Goal: Task Accomplishment & Management: Manage account settings

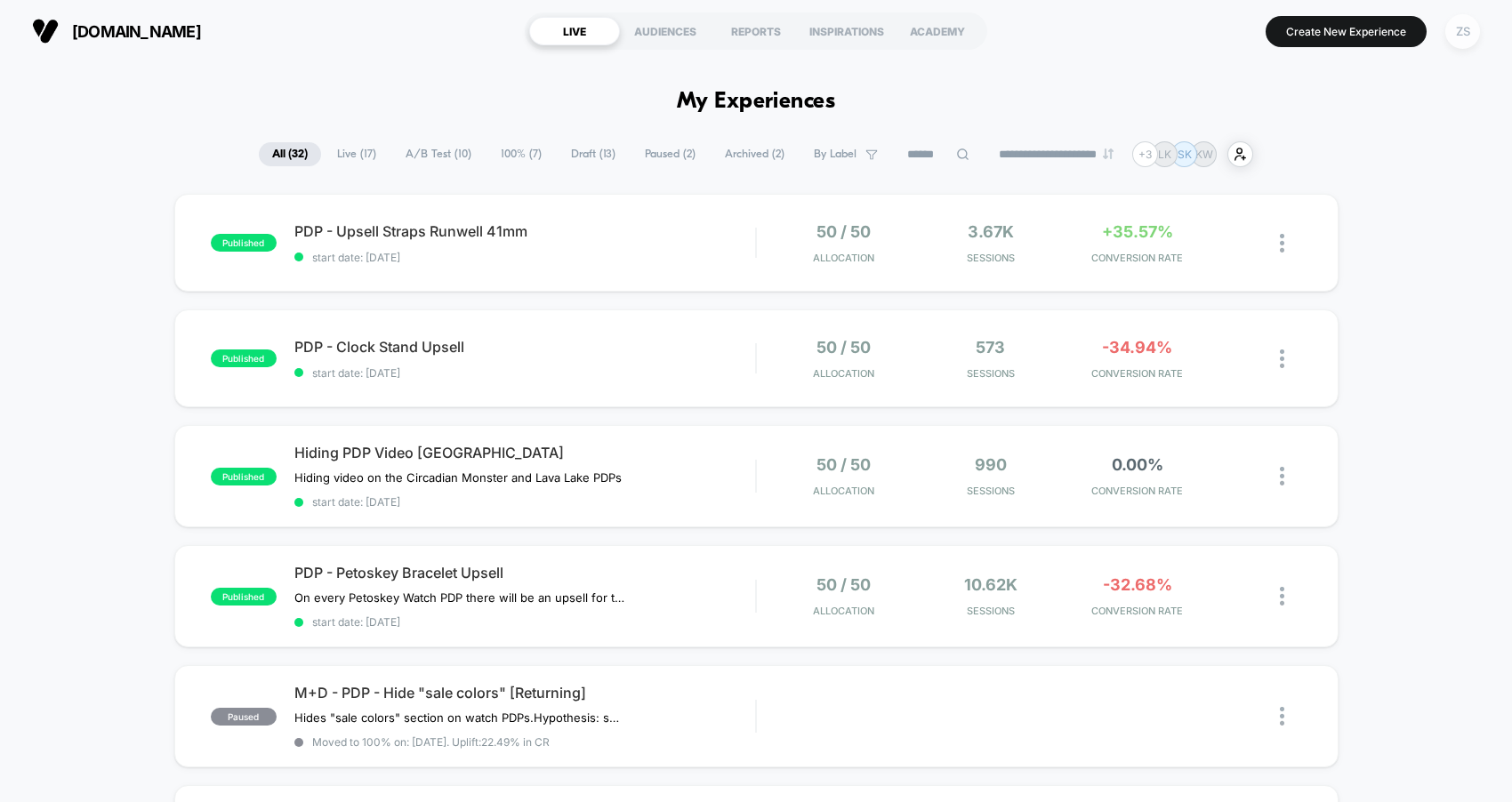
click at [1449, 31] on div "ZS" at bounding box center [1462, 31] width 35 height 35
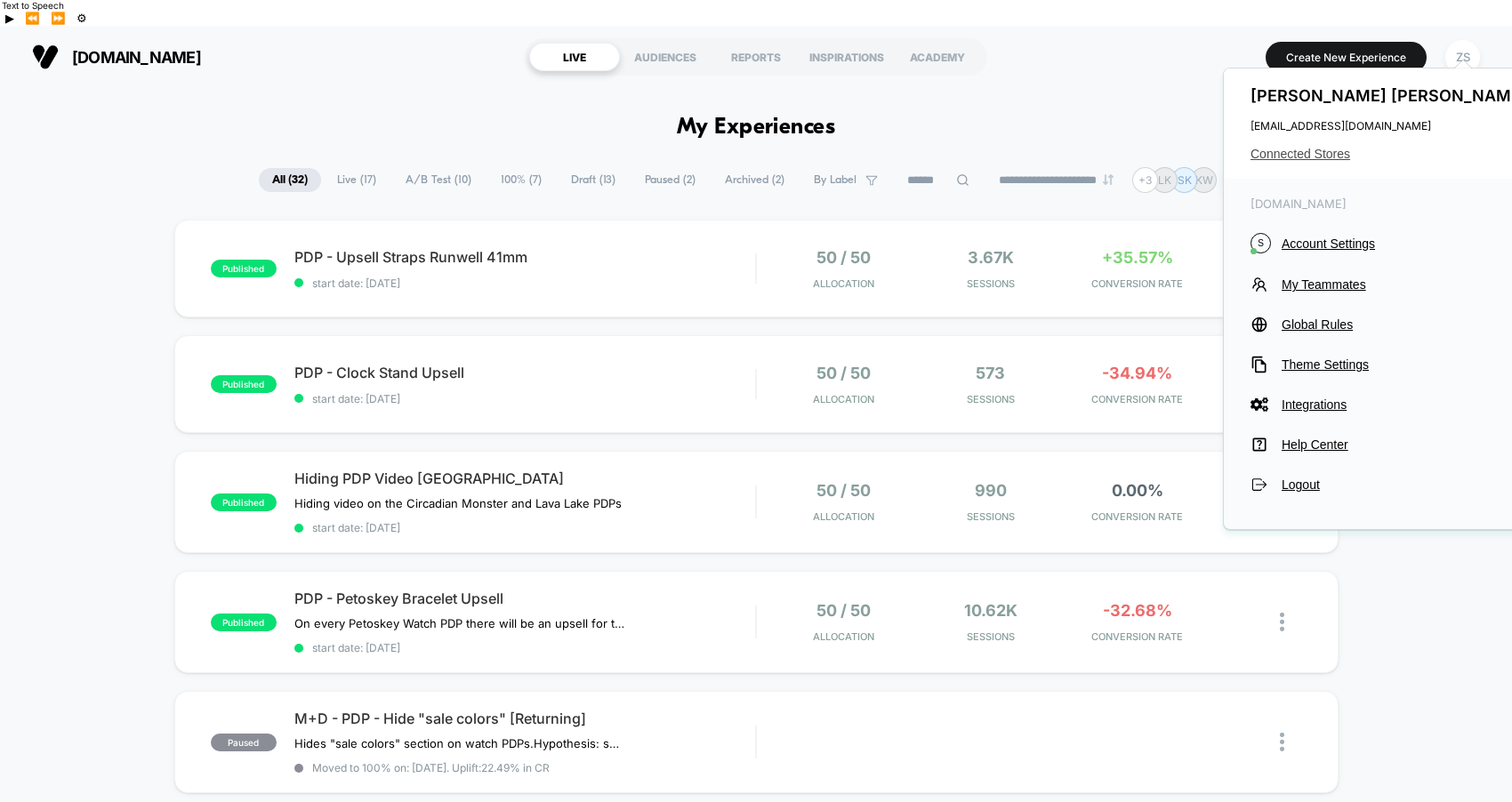
click at [1322, 152] on span "Connected Stores" at bounding box center [1391, 153] width 281 height 14
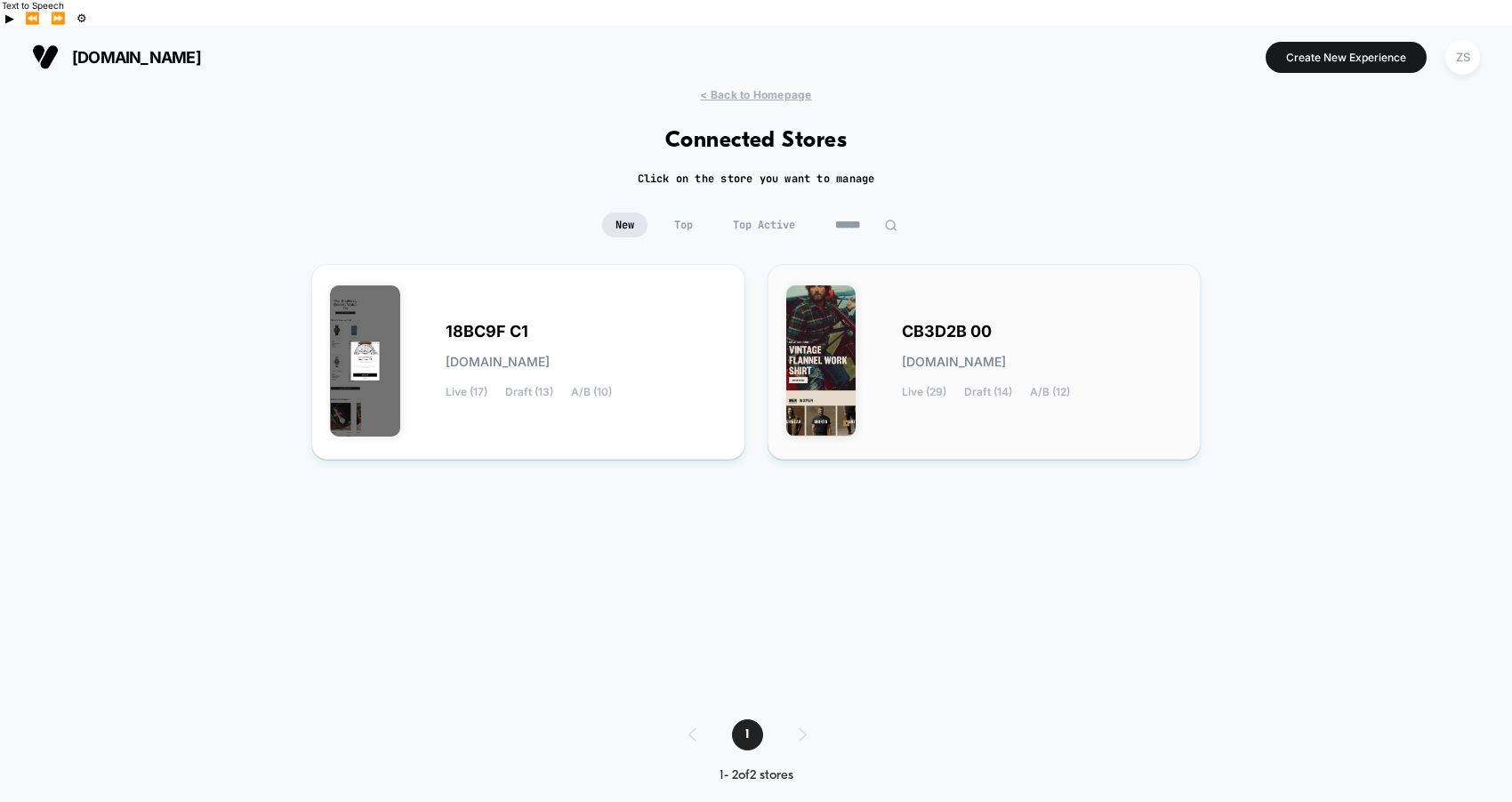
click at [910, 356] on span "[DOMAIN_NAME]" at bounding box center [953, 362] width 104 height 13
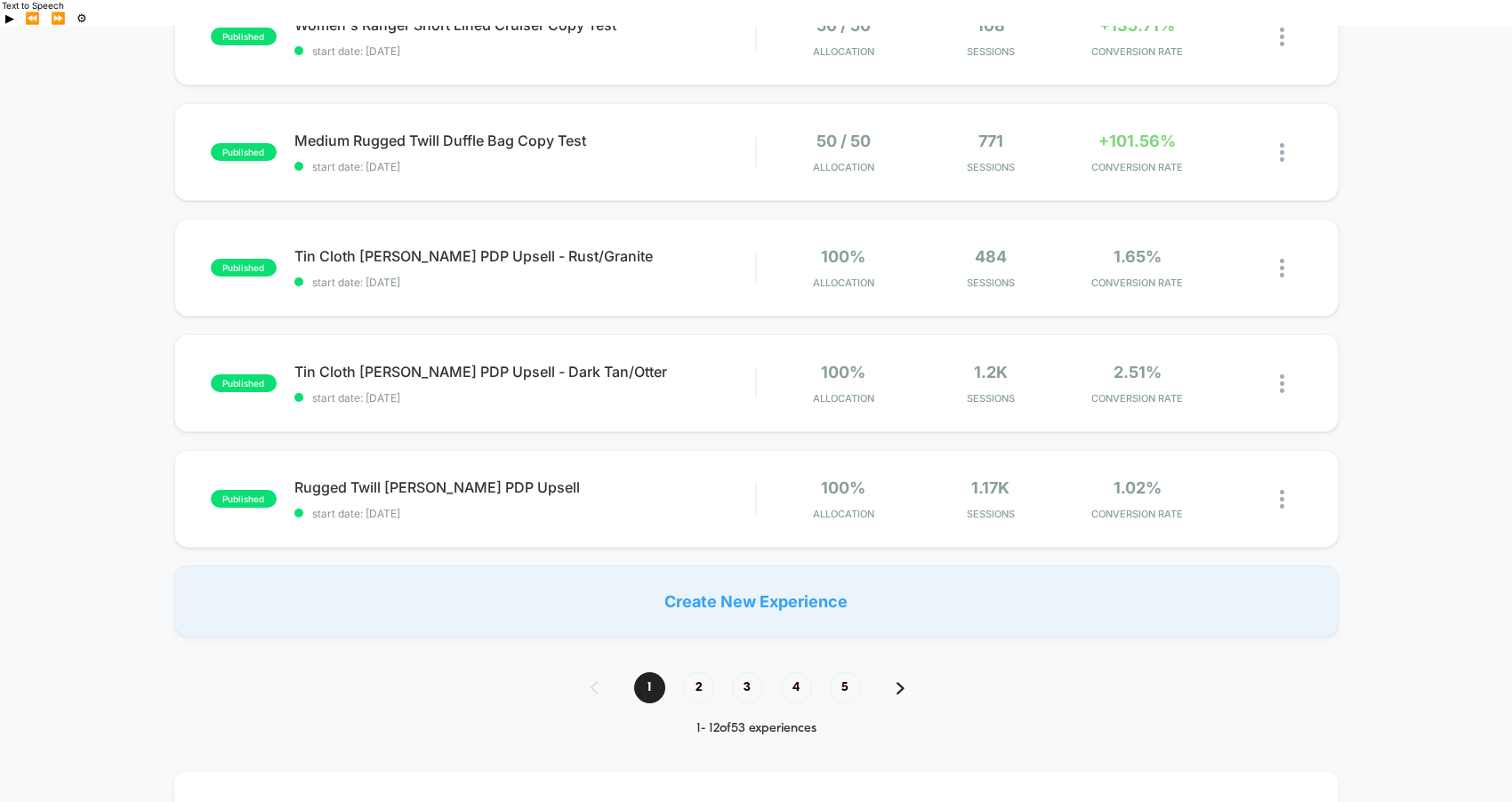
scroll to position [1045, 0]
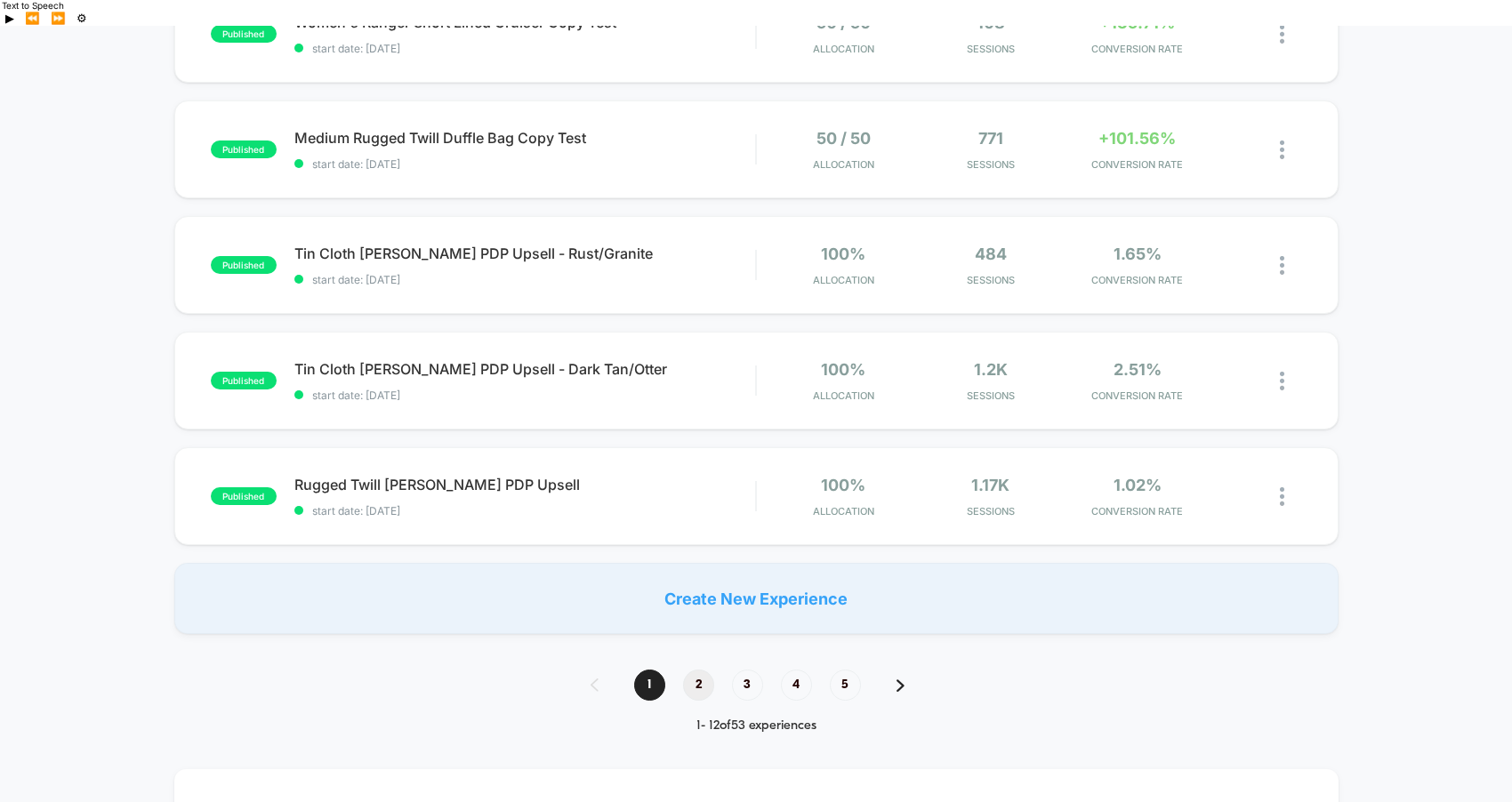
click at [706, 670] on span "2" at bounding box center [699, 685] width 31 height 31
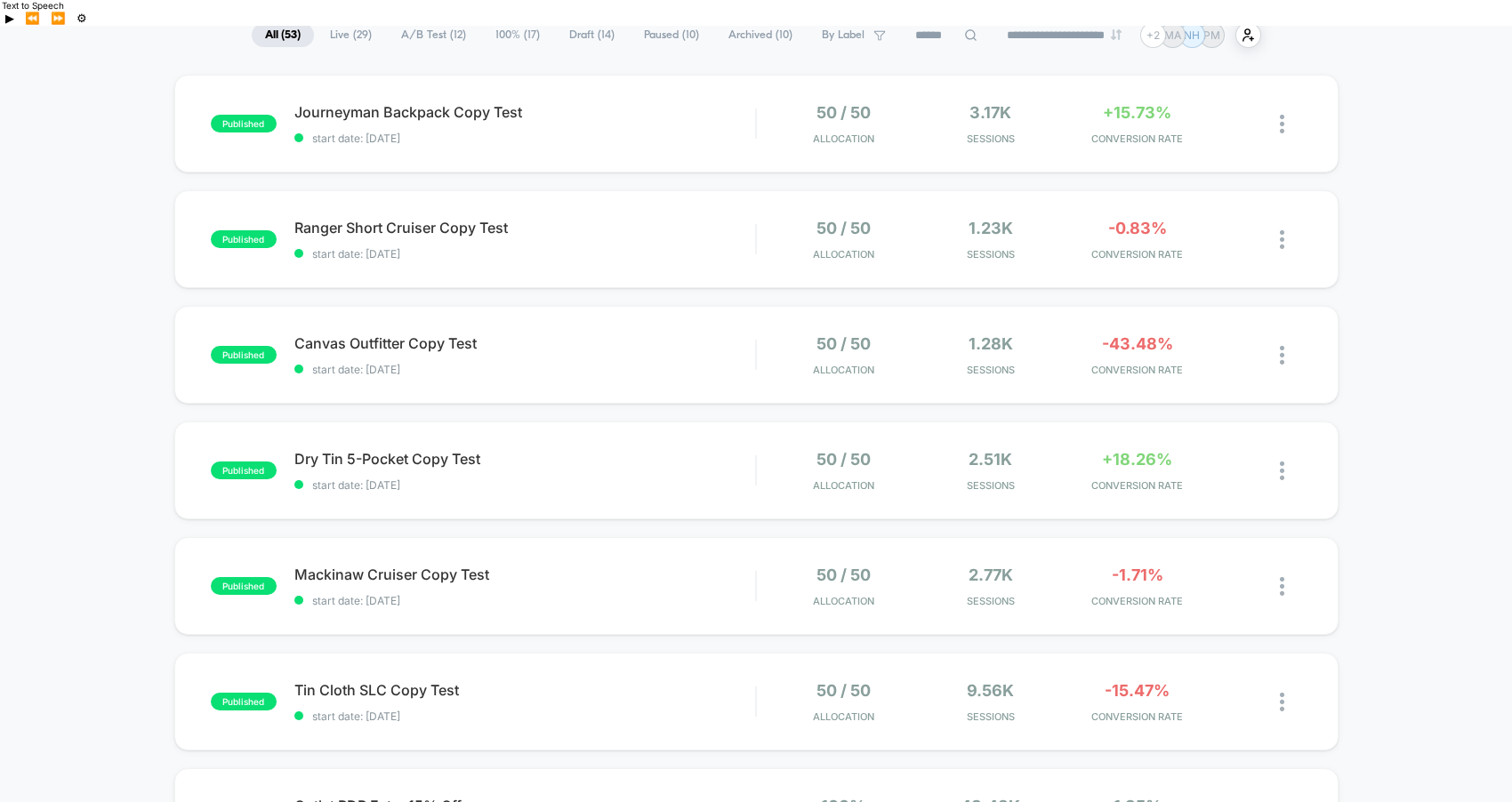
scroll to position [0, 0]
